Goal: Information Seeking & Learning: Learn about a topic

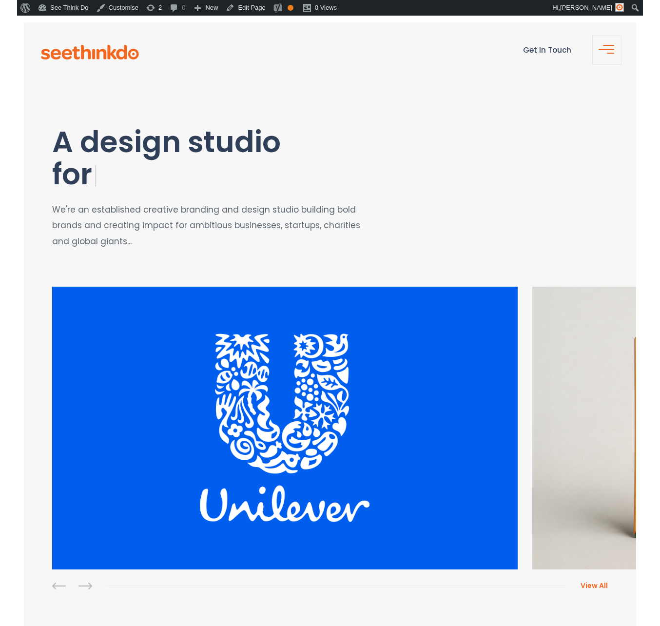
scroll to position [3, 0]
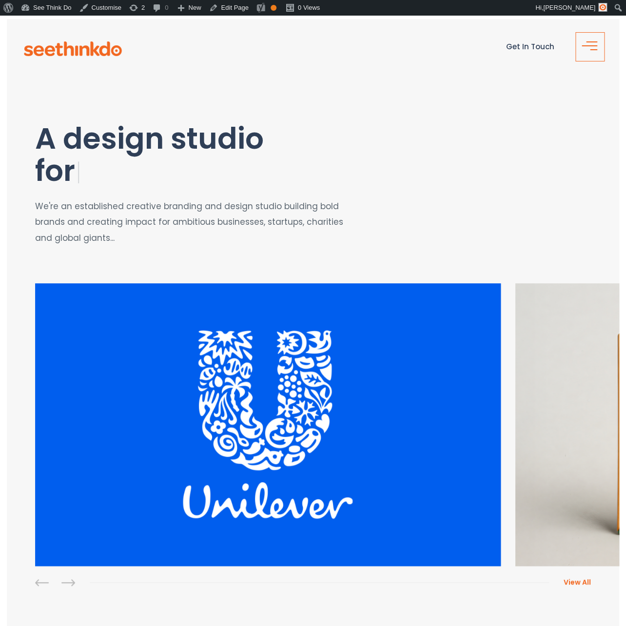
click at [580, 49] on button "button" at bounding box center [589, 46] width 29 height 29
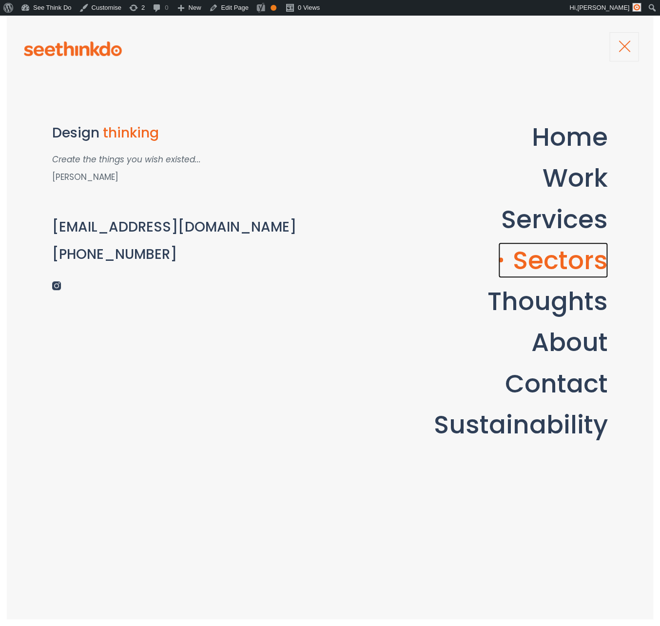
click at [574, 250] on link "Sectors" at bounding box center [553, 260] width 110 height 36
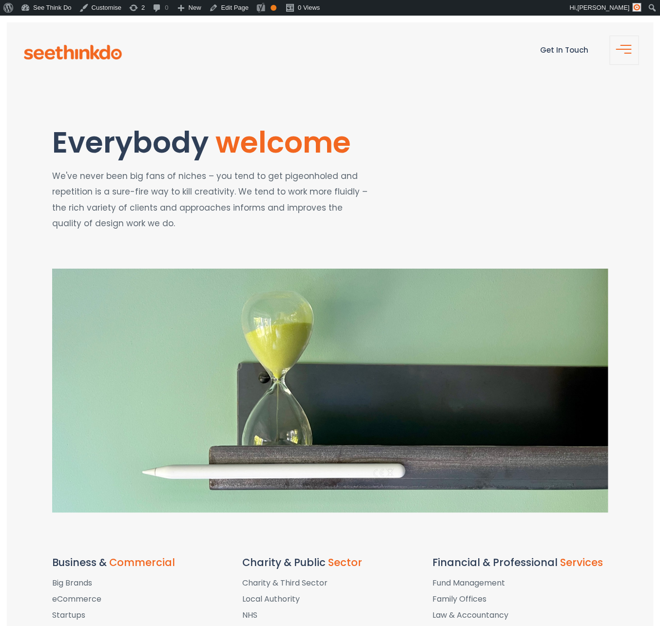
click at [310, 564] on span "Public" at bounding box center [310, 562] width 32 height 14
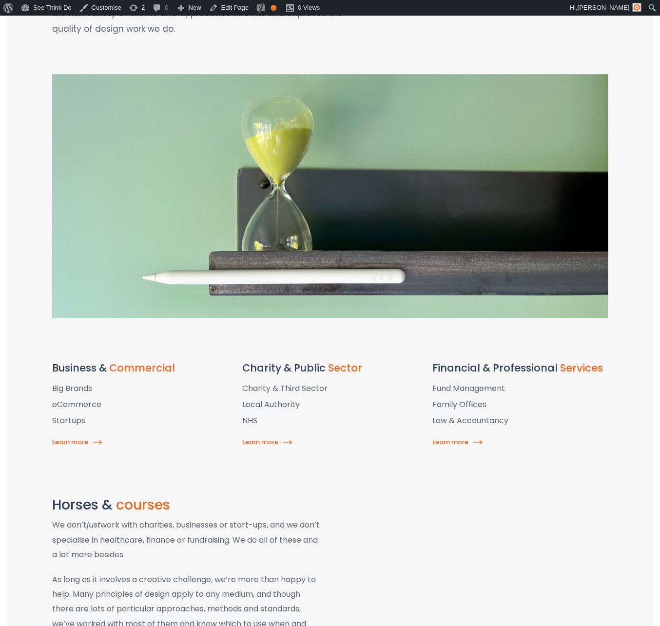
scroll to position [199, 0]
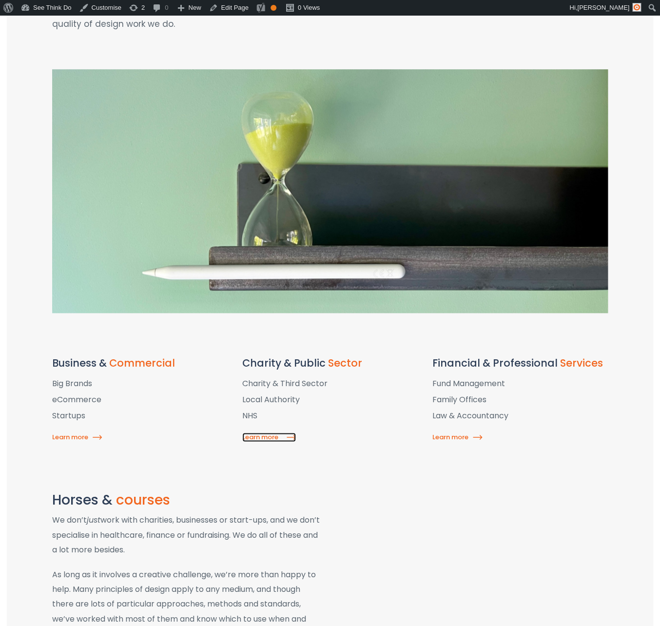
click at [273, 441] on link "Learn more" at bounding box center [269, 436] width 54 height 9
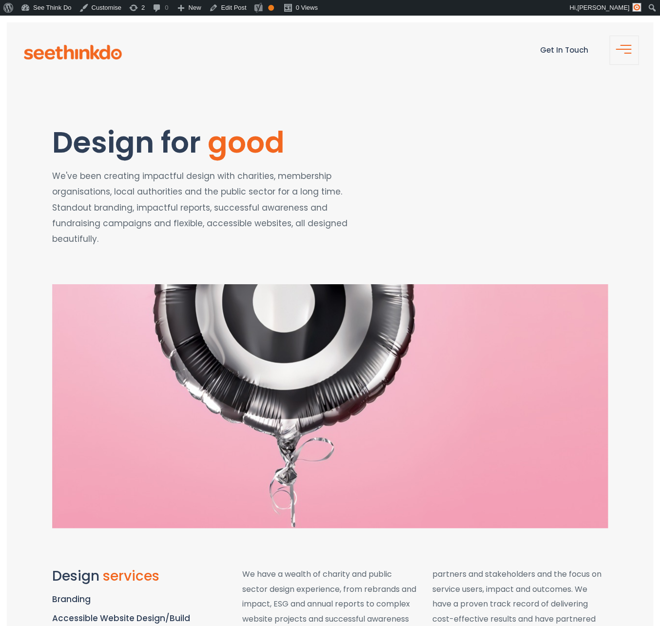
click at [289, 287] on img at bounding box center [330, 406] width 556 height 244
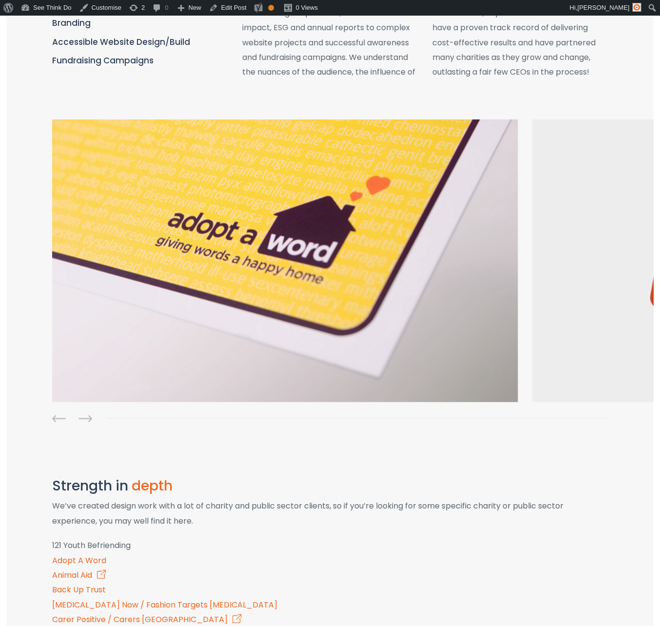
scroll to position [557, 0]
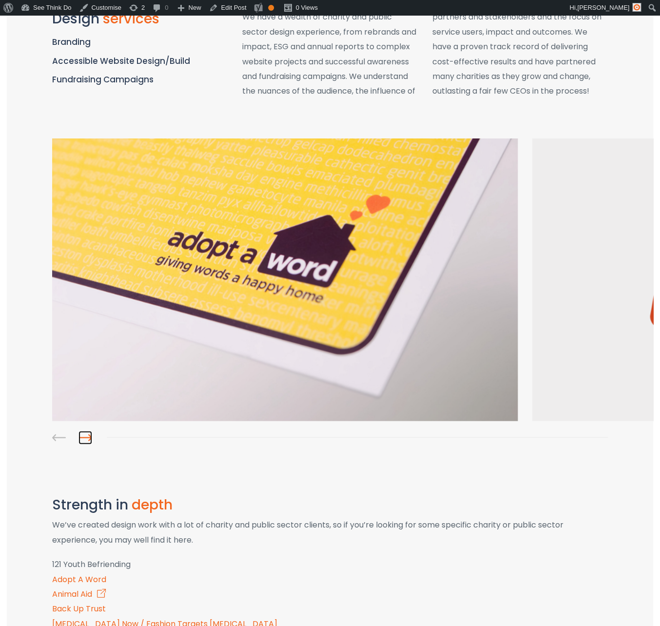
click at [86, 430] on link at bounding box center [85, 437] width 14 height 14
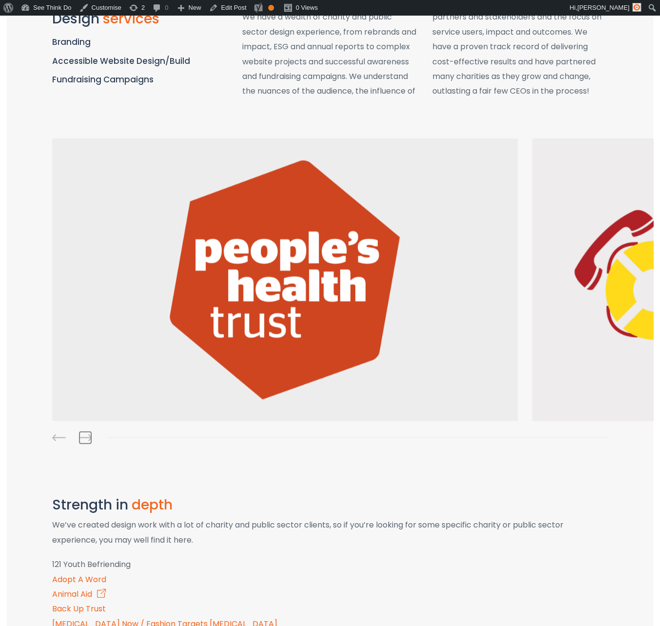
scroll to position [557, 0]
